Goal: Task Accomplishment & Management: Use online tool/utility

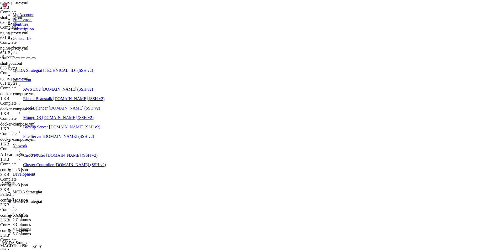
scroll to position [2, 1]
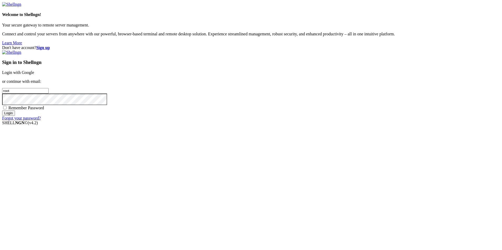
click at [34, 75] on link "Login with Google" at bounding box center [18, 72] width 32 height 4
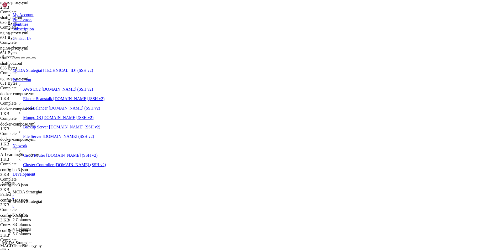
scroll to position [119681, 0]
click at [121, 199] on link "MCDA Strategiat " at bounding box center [256, 203] width 487 height 9
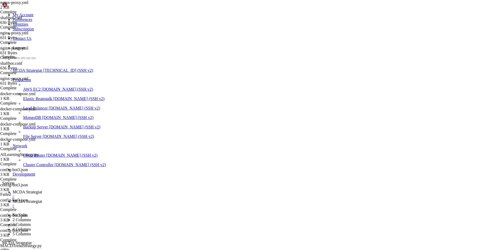
type input "/root/ft_userdata"
drag, startPoint x: 121, startPoint y: 163, endPoint x: 75, endPoint y: 26, distance: 145.0
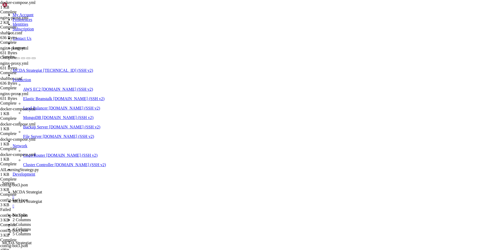
drag, startPoint x: 146, startPoint y: 111, endPoint x: 109, endPoint y: 103, distance: 37.9
drag, startPoint x: 135, startPoint y: 156, endPoint x: 76, endPoint y: 25, distance: 143.7
type textarea "version: "3.9" services:"
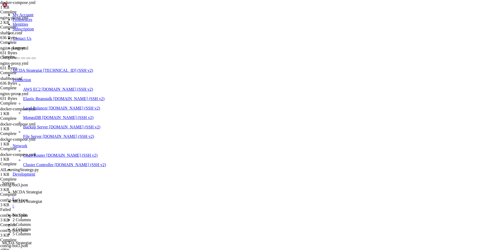
drag, startPoint x: 143, startPoint y: 111, endPoint x: 79, endPoint y: 24, distance: 108.0
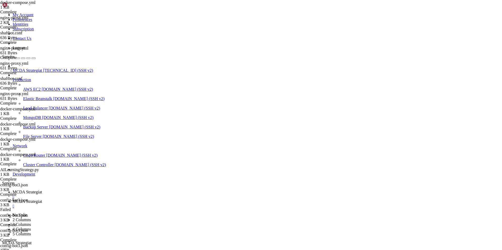
click at [91, 190] on link "MCDA Strategiat " at bounding box center [256, 194] width 487 height 9
click at [42, 199] on span "MCDA Strategiat" at bounding box center [27, 201] width 29 height 4
drag, startPoint x: 142, startPoint y: 110, endPoint x: 76, endPoint y: 25, distance: 107.6
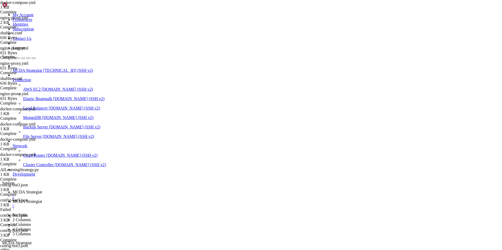
type textarea "version: "3.9" services:"
paste textarea "- "8082""
type textarea "- "8082""
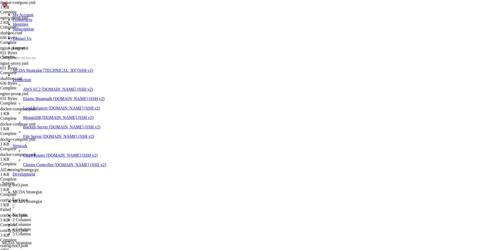
type textarea "- "8082""
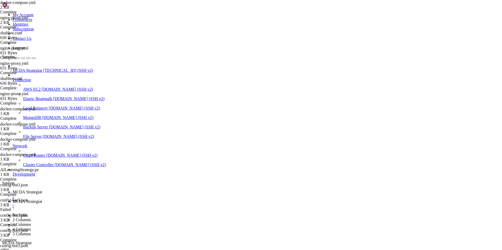
click at [42, 190] on span "MCDA Strategiat" at bounding box center [27, 192] width 29 height 4
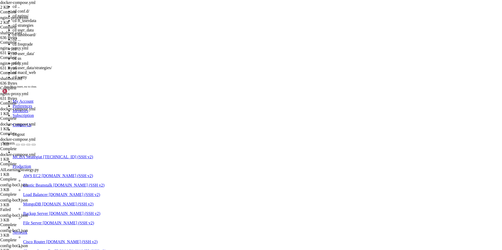
scroll to position [0, 0]
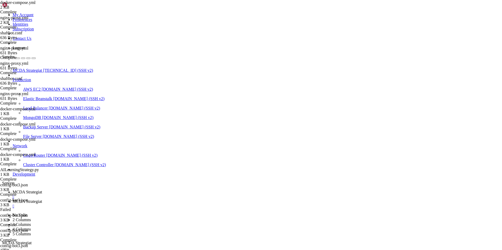
click at [42, 199] on span "MCDA Strategiat" at bounding box center [27, 201] width 29 height 4
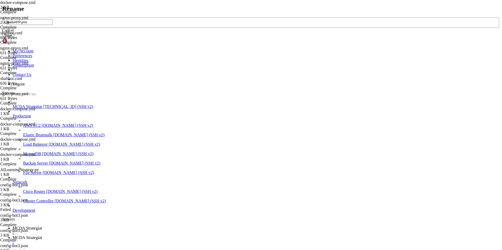
click at [53, 25] on input "webAPP.yml" at bounding box center [29, 22] width 46 height 6
type input "webAPP.yml33333"
click at [14, 38] on button "Save" at bounding box center [8, 36] width 12 height 6
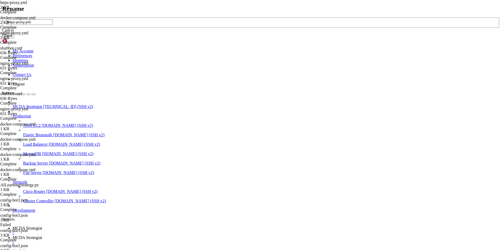
click at [53, 25] on input "https-proxy.yml" at bounding box center [29, 22] width 46 height 6
type input "https-proxy.yml222"
click at [14, 38] on button "Save" at bounding box center [8, 36] width 12 height 6
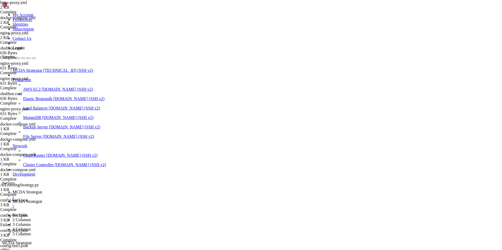
click at [42, 190] on span "MCDA Strategiat" at bounding box center [27, 192] width 29 height 4
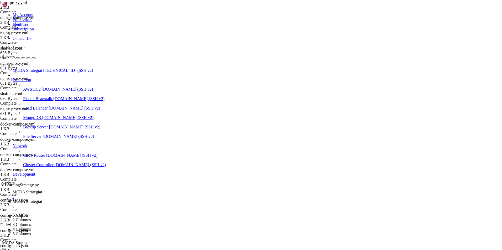
drag, startPoint x: 150, startPoint y: 504, endPoint x: 95, endPoint y: 506, distance: 54.6
drag, startPoint x: 174, startPoint y: 502, endPoint x: 4, endPoint y: 444, distance: 180.2
drag, startPoint x: 4, startPoint y: 444, endPoint x: 26, endPoint y: 444, distance: 22.3
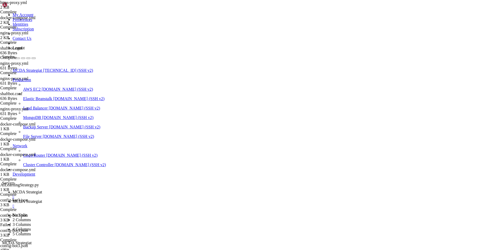
drag, startPoint x: 4, startPoint y: 444, endPoint x: 111, endPoint y: 503, distance: 122.0
copy div "lore@ipsumd-6si-ame4-9:~/co_adipisci# elitse doeiusm te -i UTLA [5914] /etdo/ma…"
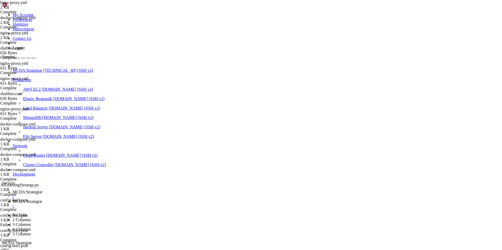
click at [42, 199] on span "MCDA Strategiat" at bounding box center [27, 201] width 29 height 4
drag, startPoint x: 137, startPoint y: 232, endPoint x: 81, endPoint y: 134, distance: 113.4
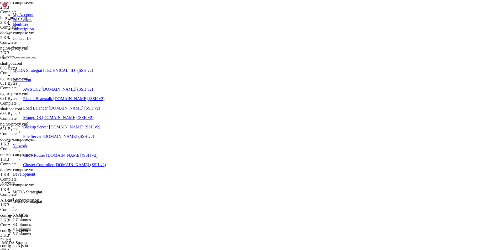
type textarea "# 🔹 Freqtrade Bot 2 freqtrade-bot2:"
drag, startPoint x: 142, startPoint y: 234, endPoint x: 81, endPoint y: 194, distance: 73.4
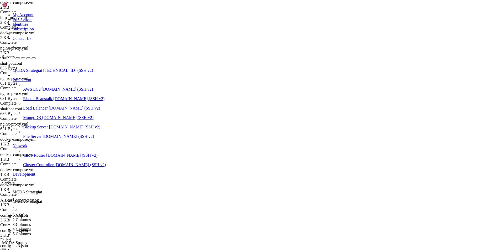
type textarea "freqtrade-bot3: image: freqtradeorg/freqtrade:stable_freqai"
click at [42, 190] on span "MCDA Strategiat" at bounding box center [27, 192] width 29 height 4
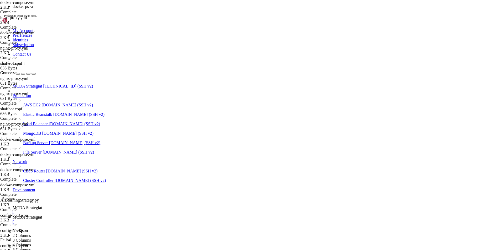
scroll to position [119941, 0]
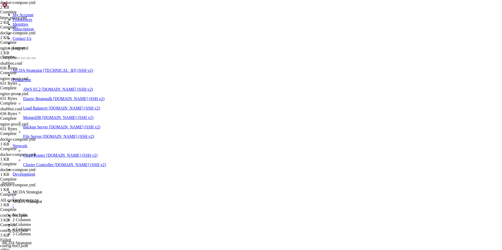
drag, startPoint x: 46, startPoint y: 500, endPoint x: 6, endPoint y: 467, distance: 52.4
copy div "2af7ff070d3 nginxproxy/acme-companion "/bin/bash /app/entr…" 33 seconds ago Up …"
